Goal: Task Accomplishment & Management: Complete application form

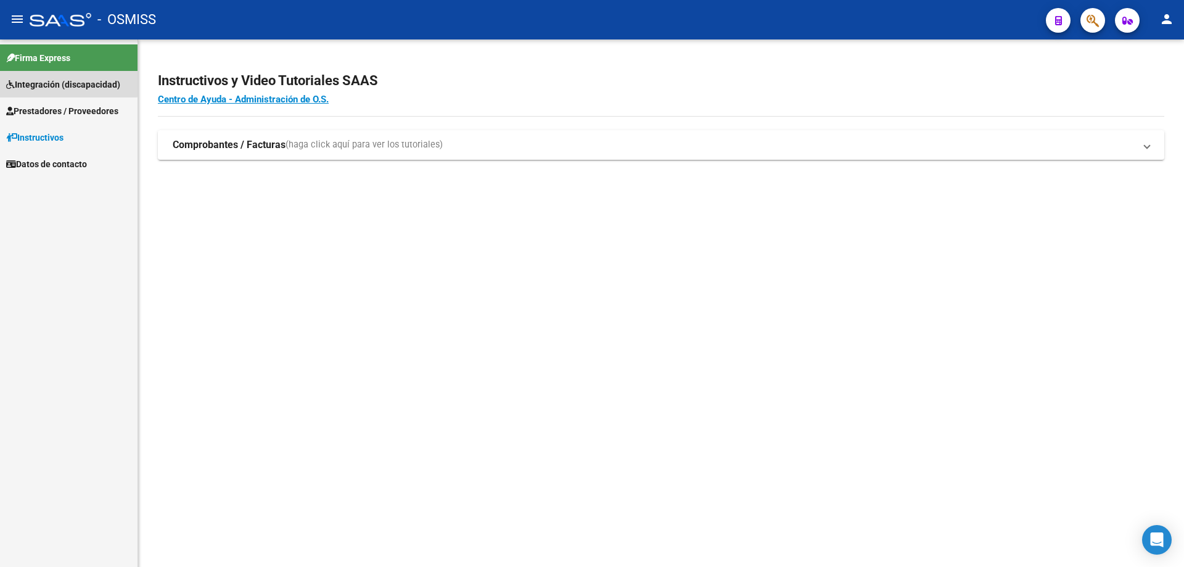
click at [54, 79] on span "Integración (discapacidad)" at bounding box center [63, 85] width 114 height 14
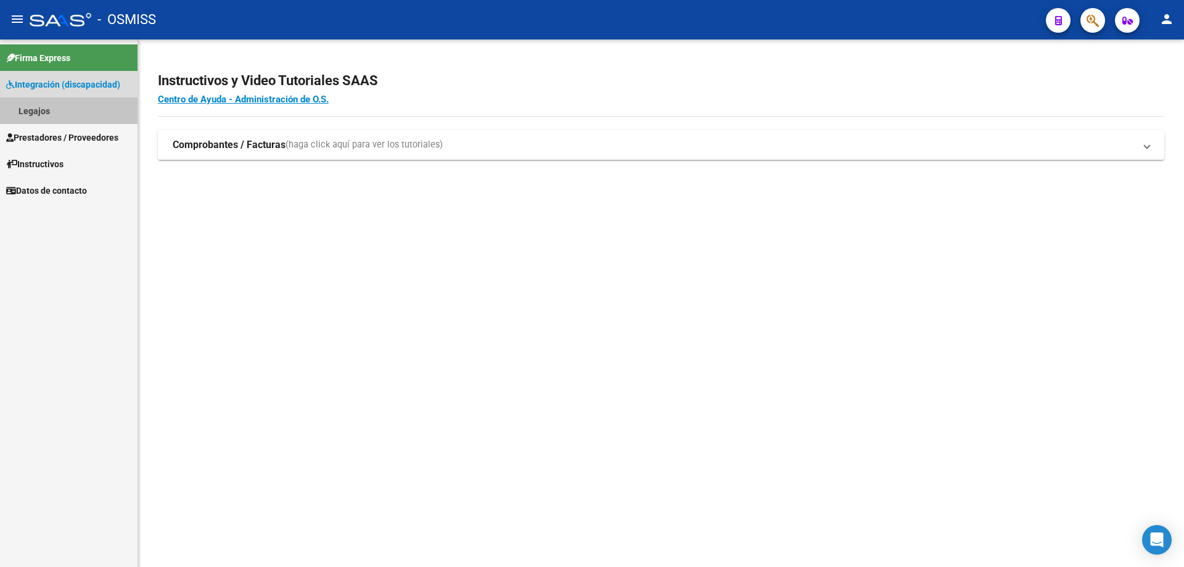
click at [56, 120] on link "Legajos" at bounding box center [69, 110] width 138 height 27
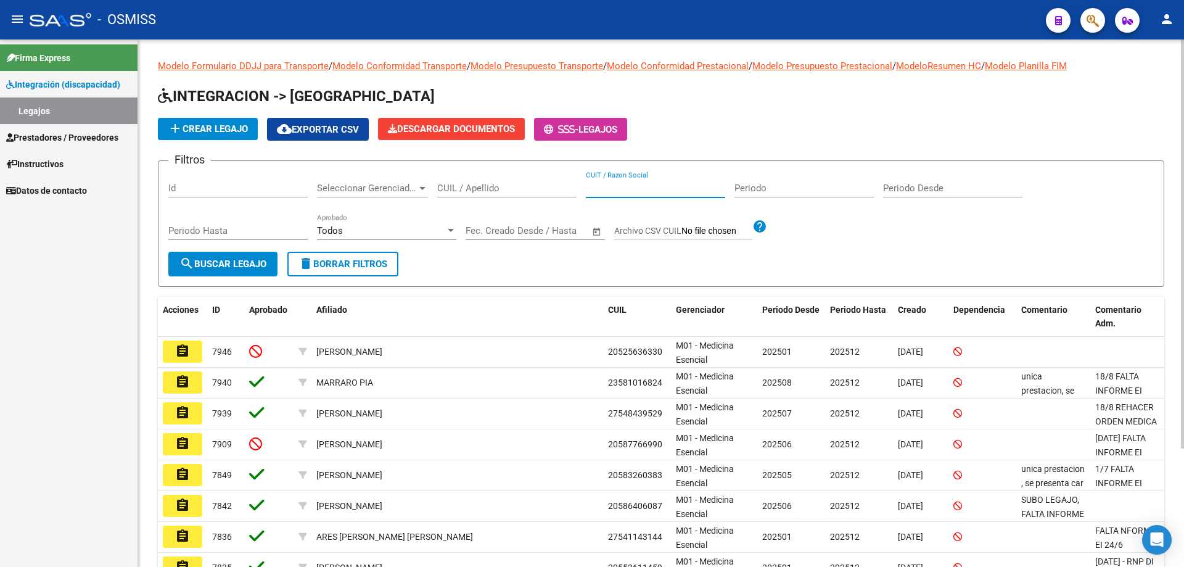
click at [644, 192] on input "CUIT / Razon Social" at bounding box center [655, 188] width 139 height 11
click at [506, 189] on input "CUIL / Apellido" at bounding box center [506, 188] width 139 height 11
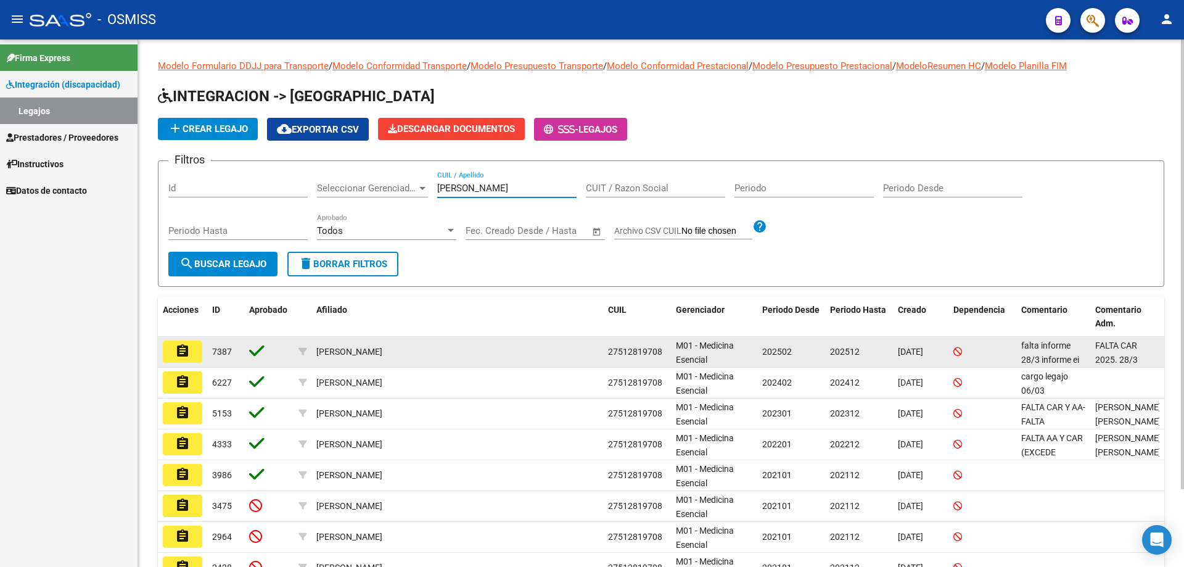
type input "[PERSON_NAME]"
click at [188, 351] on mat-icon "assignment" at bounding box center [182, 350] width 15 height 15
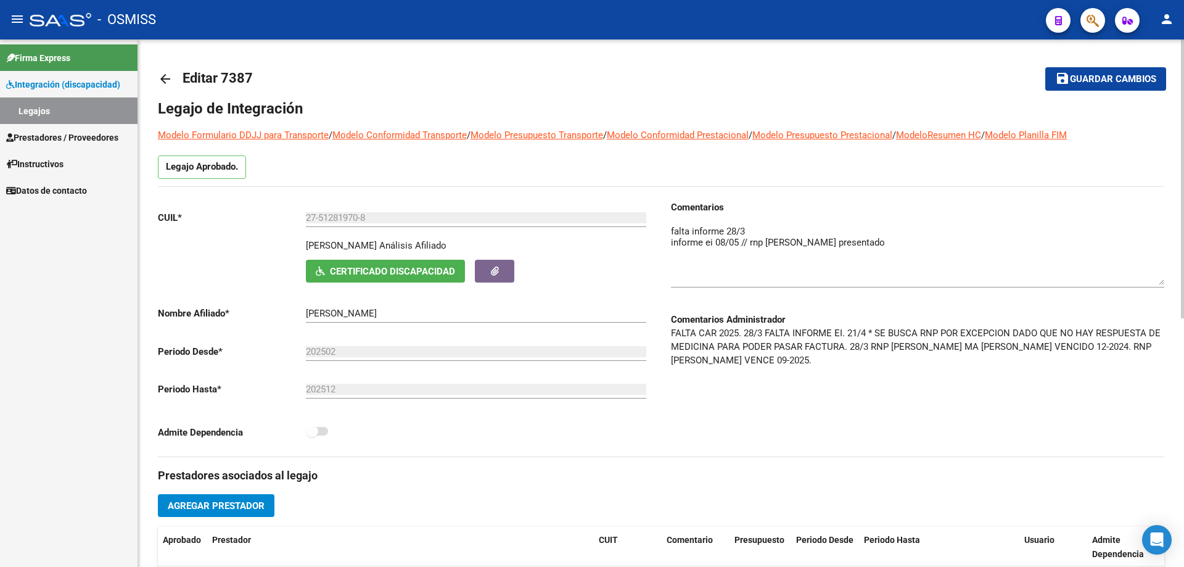
drag, startPoint x: 1161, startPoint y: 247, endPoint x: 1161, endPoint y: 283, distance: 35.8
click at [1161, 283] on textarea at bounding box center [917, 254] width 493 height 60
type textarea "falta informe 28/3 informe ei 08/05 // rnp [PERSON_NAME] presentado cambio de p…"
click at [212, 498] on button "Agregar Prestador" at bounding box center [216, 505] width 117 height 23
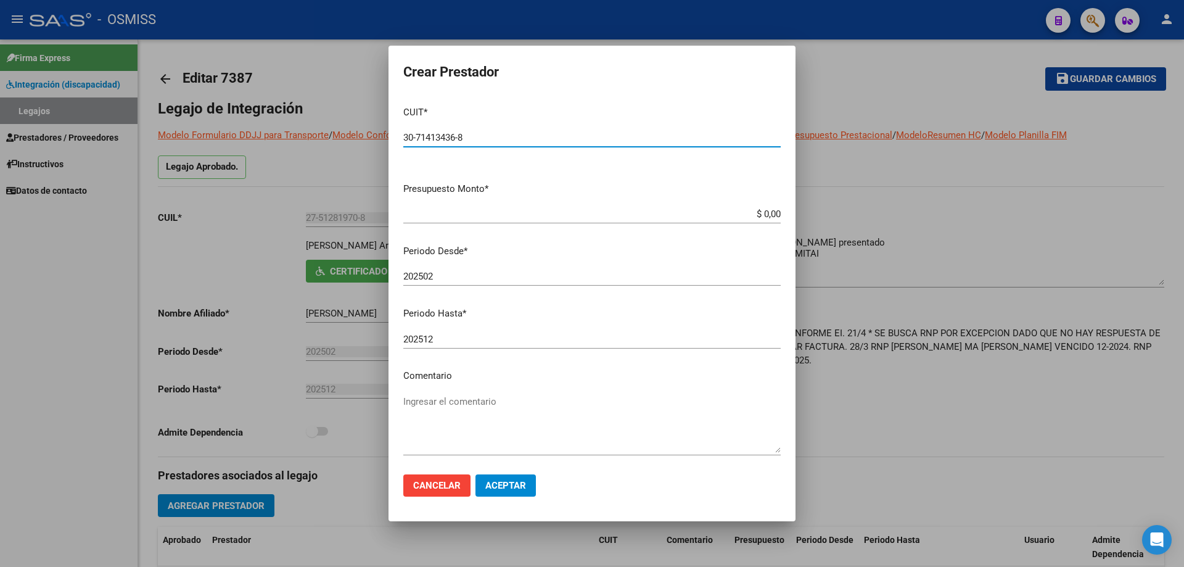
type input "30-71413436-8"
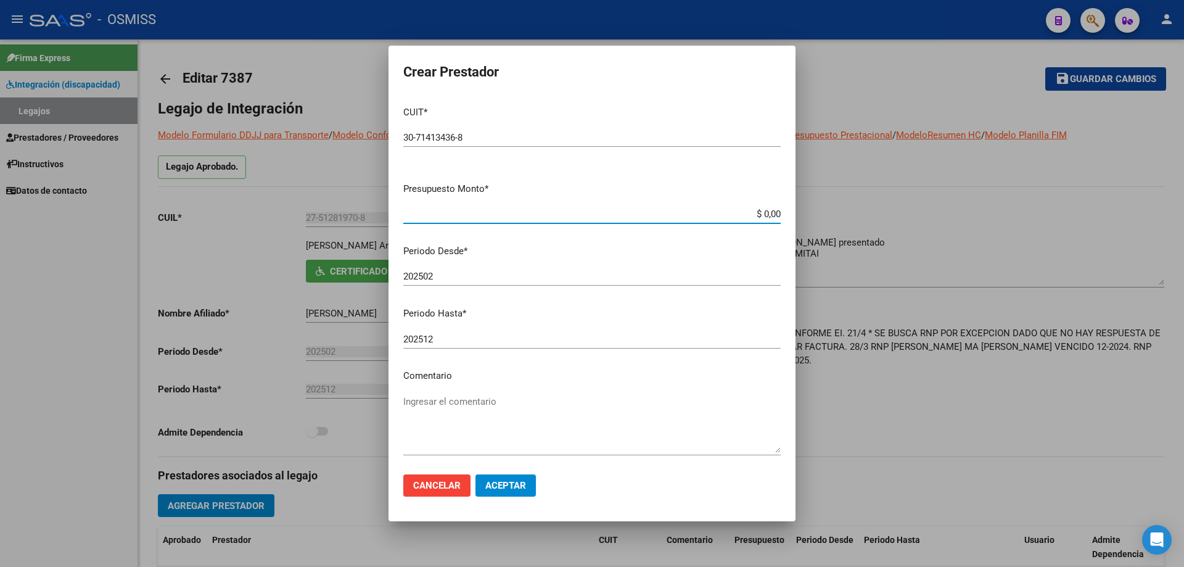
drag, startPoint x: 771, startPoint y: 212, endPoint x: 780, endPoint y: 213, distance: 8.7
click at [779, 213] on app-form-text-field "Presupuesto Monto * $ 0,00 Ingresar el monto" at bounding box center [596, 201] width 387 height 38
type input "$ 0,01"
drag, startPoint x: 430, startPoint y: 273, endPoint x: 435, endPoint y: 277, distance: 6.7
click at [435, 277] on input "202502" at bounding box center [591, 276] width 377 height 11
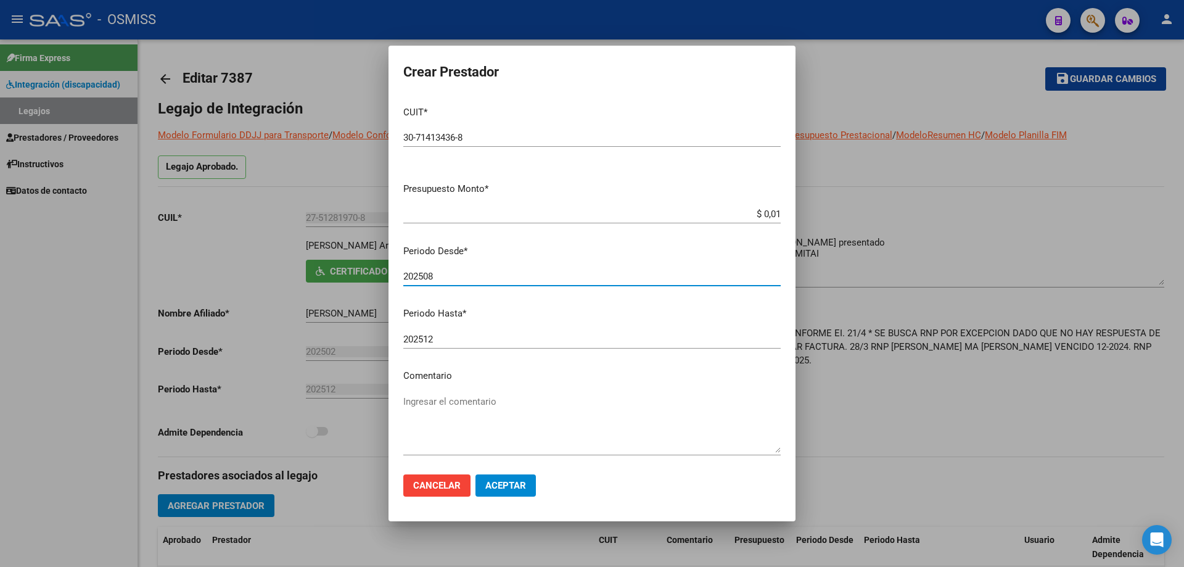
type input "202508"
click at [510, 489] on span "Aceptar" at bounding box center [505, 485] width 41 height 11
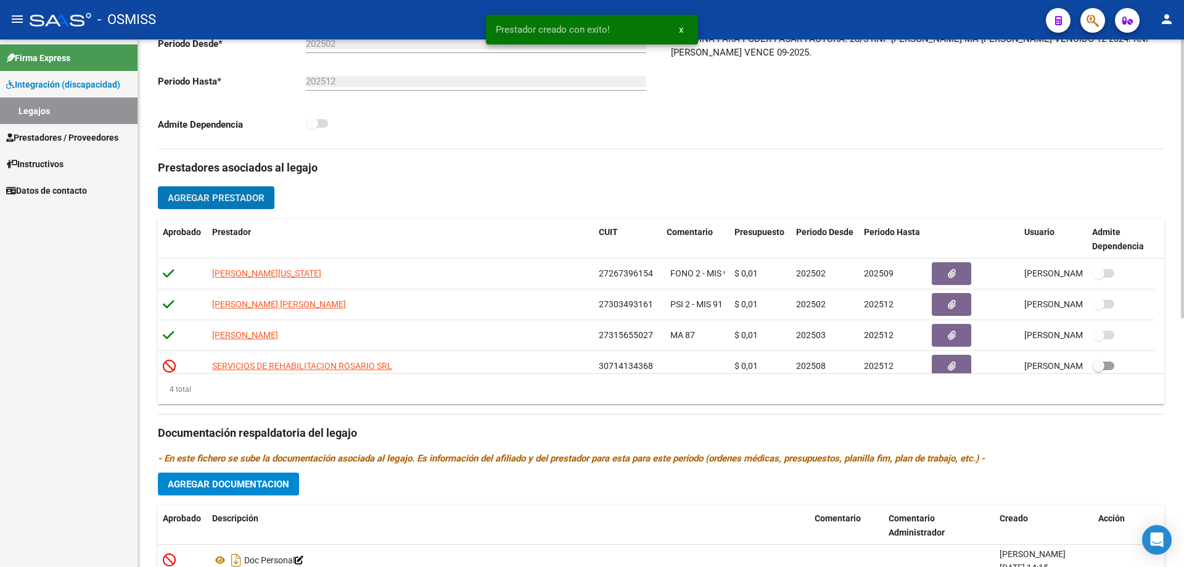
scroll to position [308, 0]
click at [265, 490] on button "Agregar Documentacion" at bounding box center [228, 483] width 141 height 23
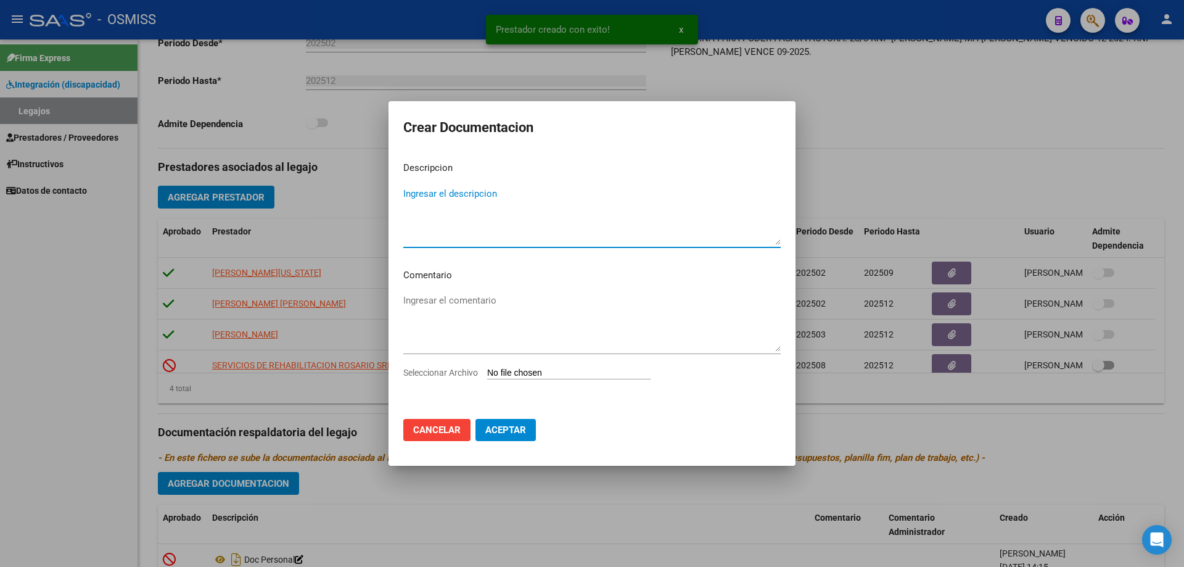
click at [536, 371] on input "Seleccionar Archivo" at bounding box center [568, 374] width 163 height 12
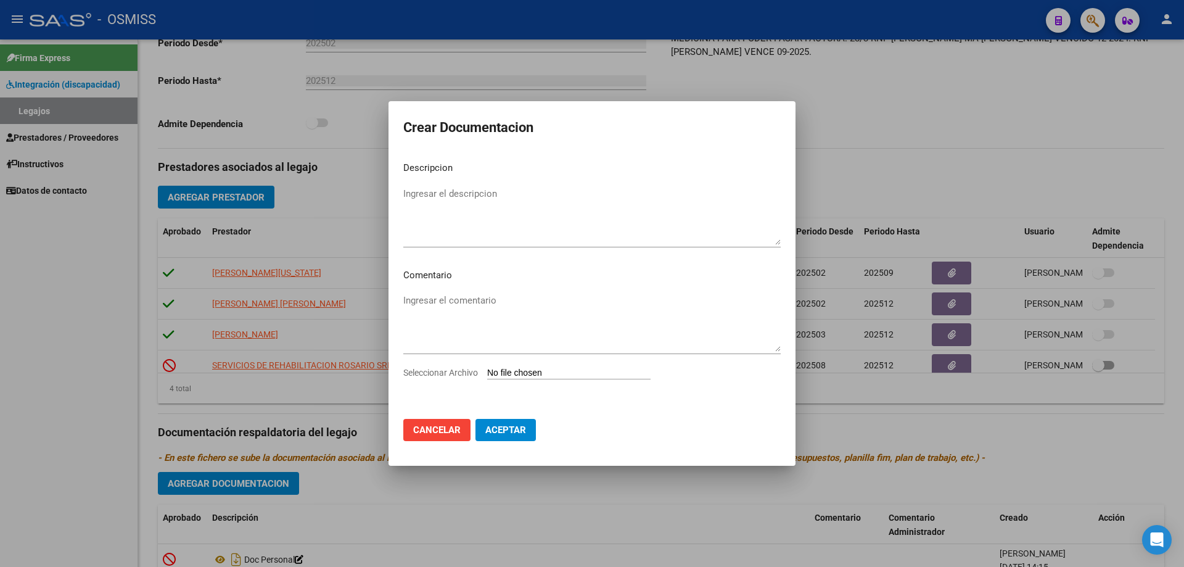
type input "C:\fakepath\MODULO INTEGRAL INTENSIVO (CENTRO CATEGORIZADO).pdf"
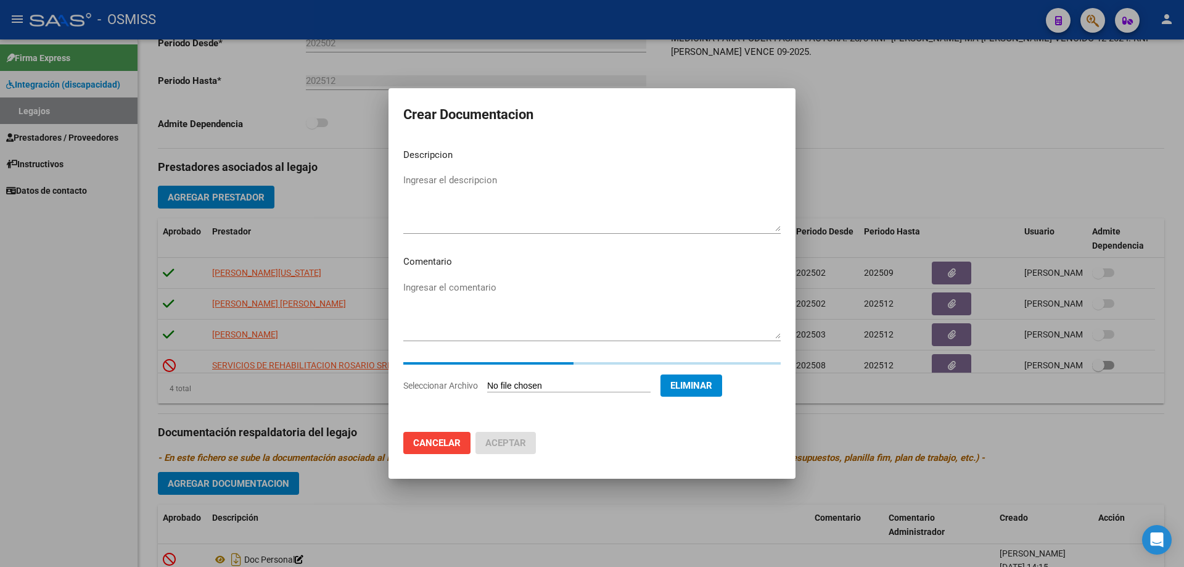
click at [482, 176] on textarea "Ingresar el descripcion" at bounding box center [591, 202] width 377 height 58
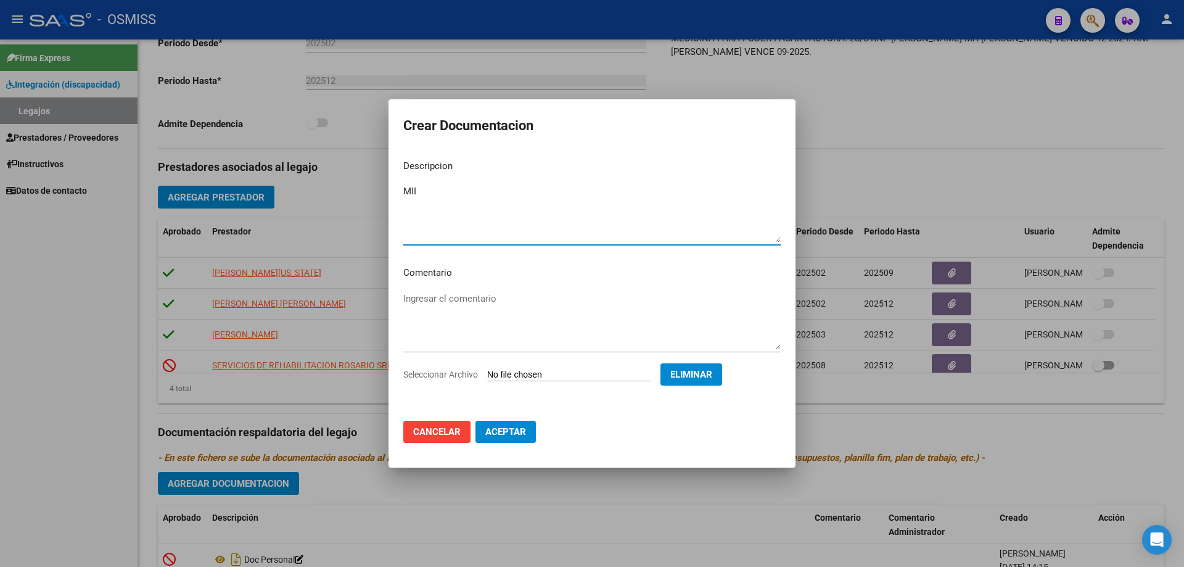
type textarea "MII"
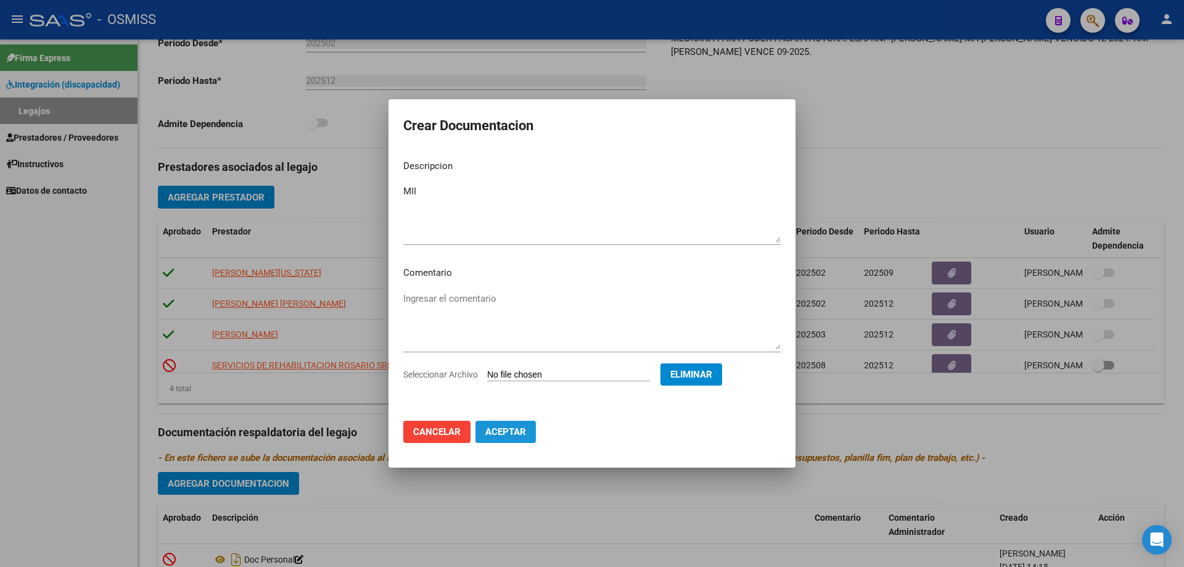
click at [508, 433] on span "Aceptar" at bounding box center [505, 431] width 41 height 11
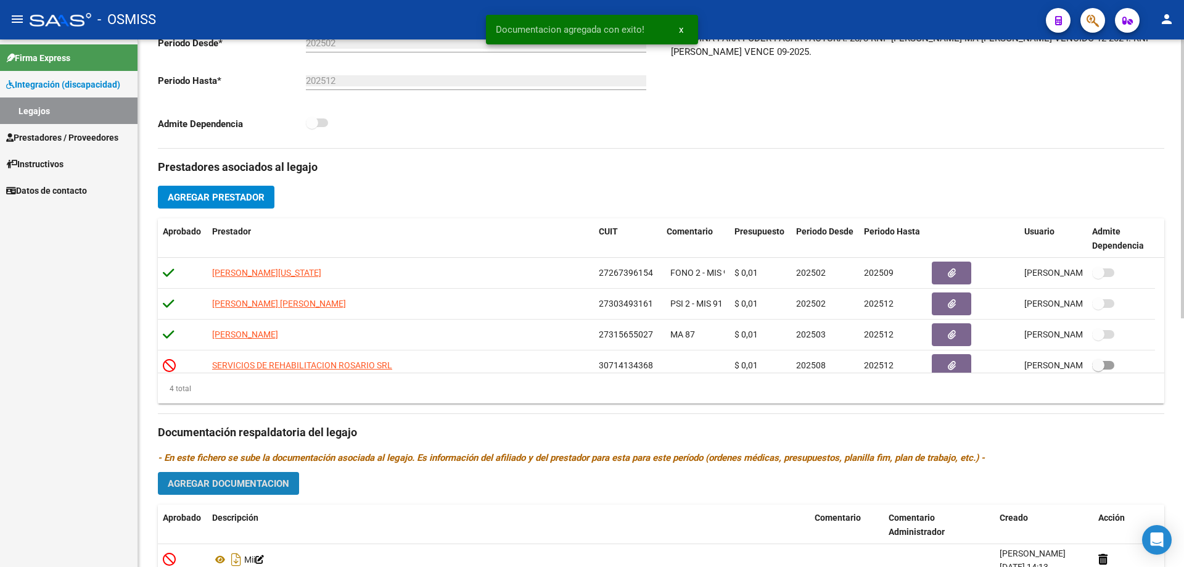
click at [211, 489] on span "Agregar Documentacion" at bounding box center [228, 483] width 121 height 11
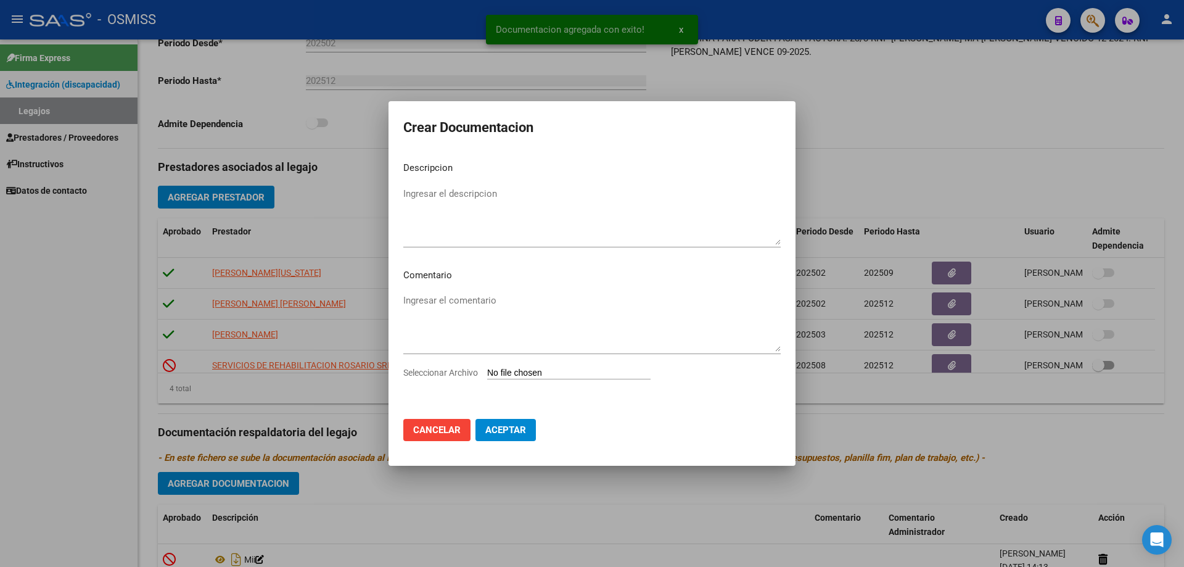
click at [533, 374] on input "Seleccionar Archivo" at bounding box center [568, 374] width 163 height 12
type input "C:\fakepath\DOCUMENTACIÓN PERSONAL DEL SOCIO.pdf"
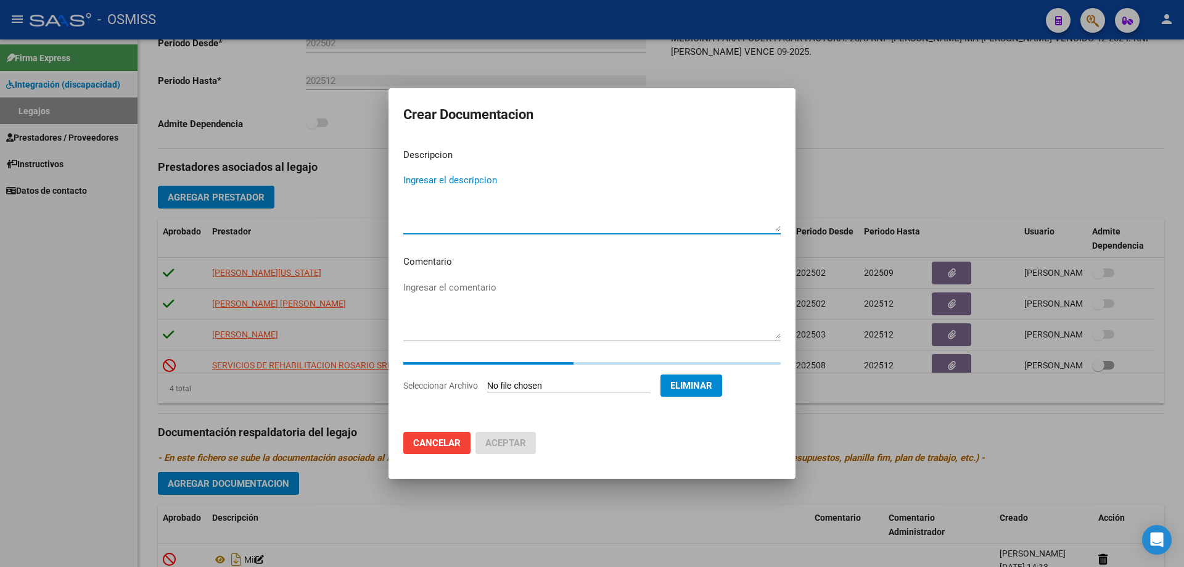
click at [426, 180] on textarea "Ingresar el descripcion" at bounding box center [591, 202] width 377 height 58
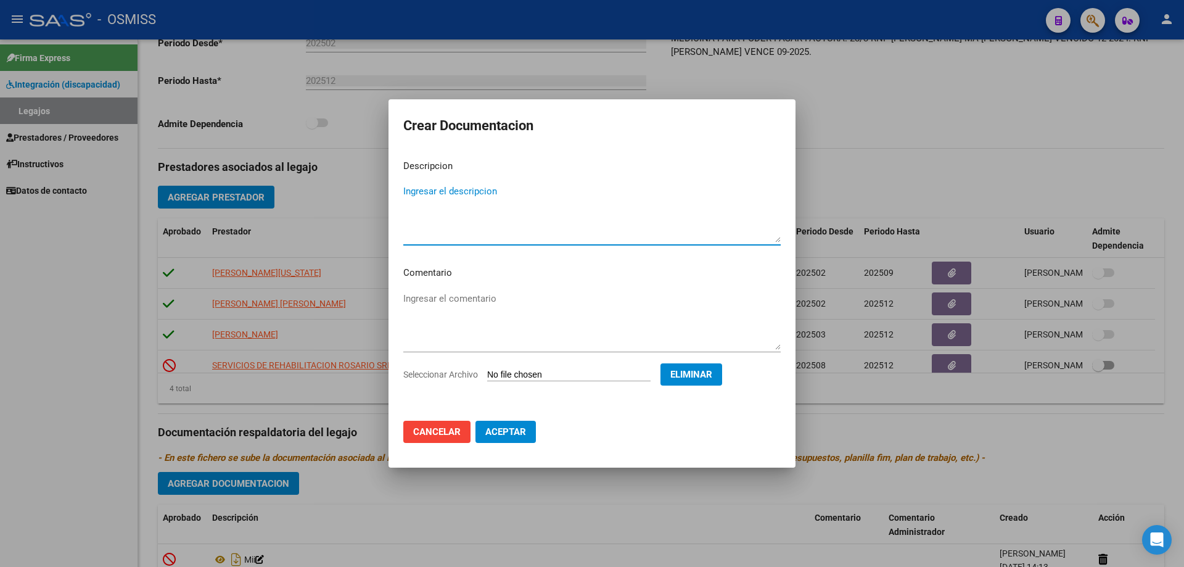
click at [508, 432] on span "Aceptar" at bounding box center [505, 431] width 41 height 11
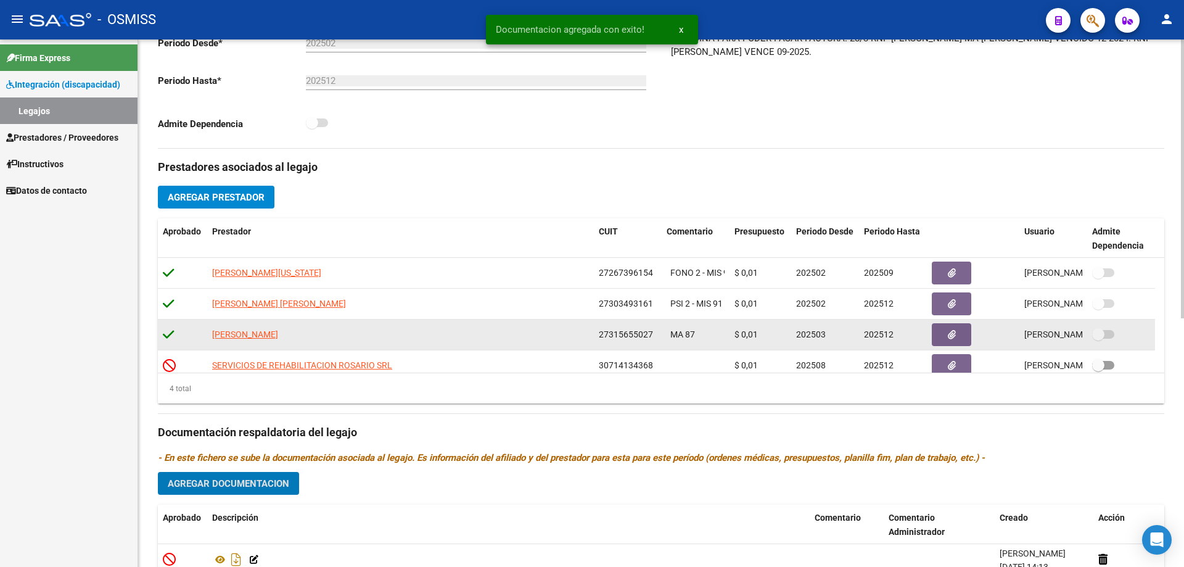
scroll to position [0, 0]
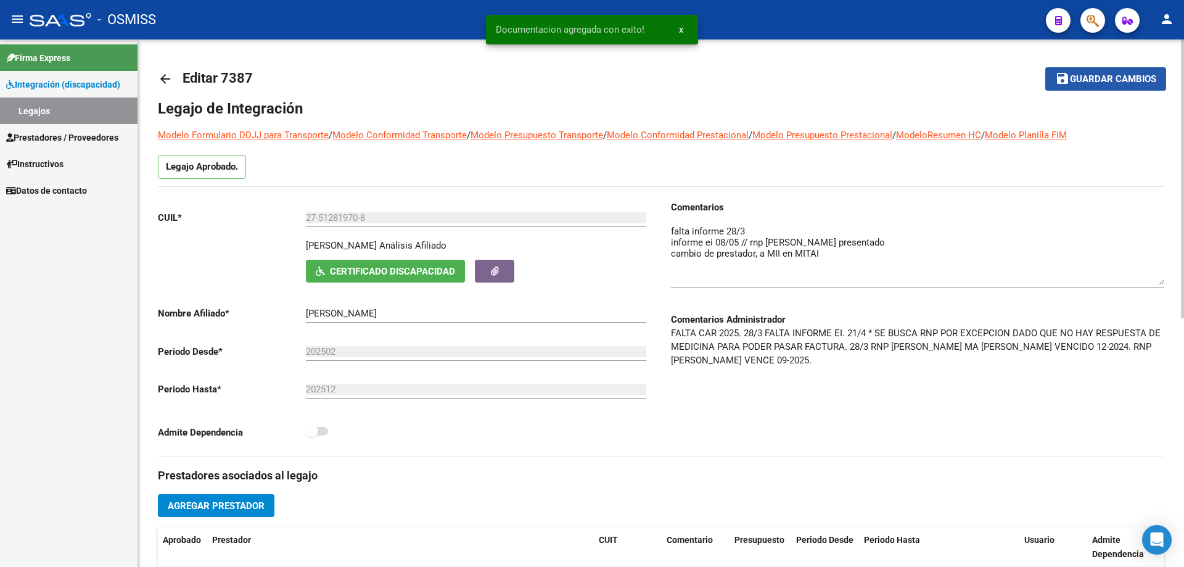
click at [1097, 89] on button "save Guardar cambios" at bounding box center [1105, 78] width 121 height 23
